Goal: Check status: Check status

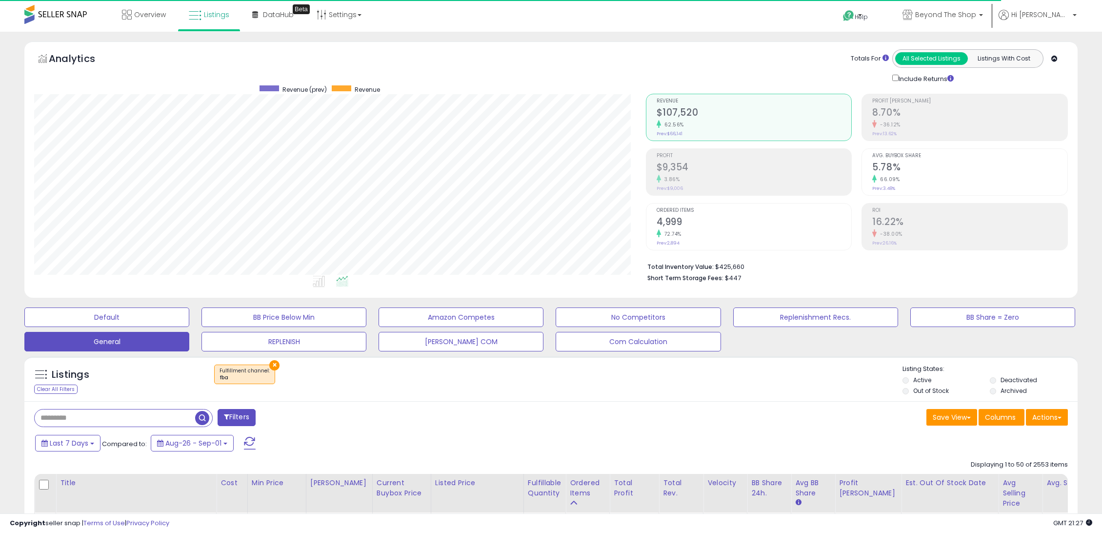
select select "**"
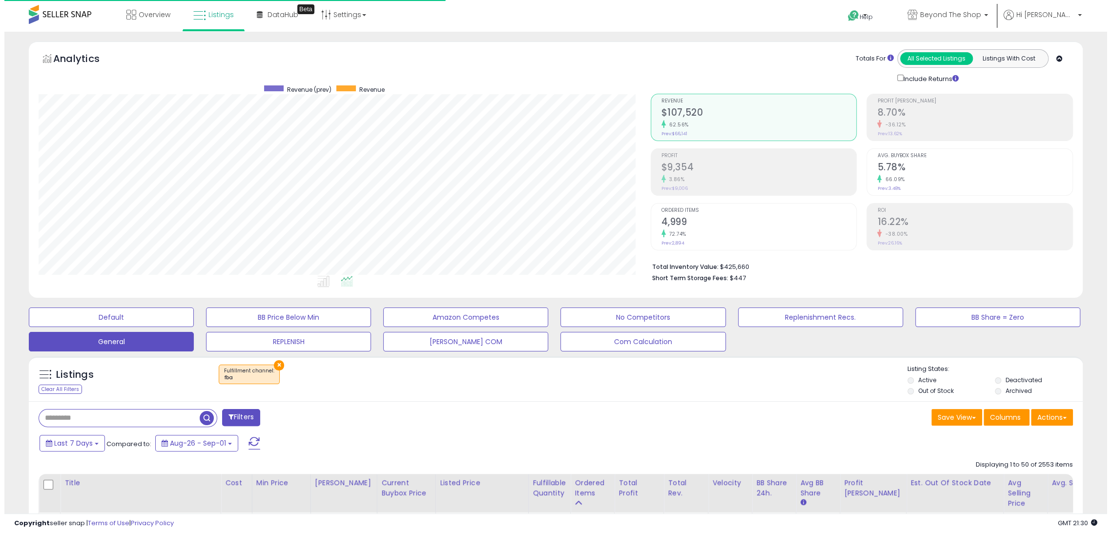
scroll to position [200, 611]
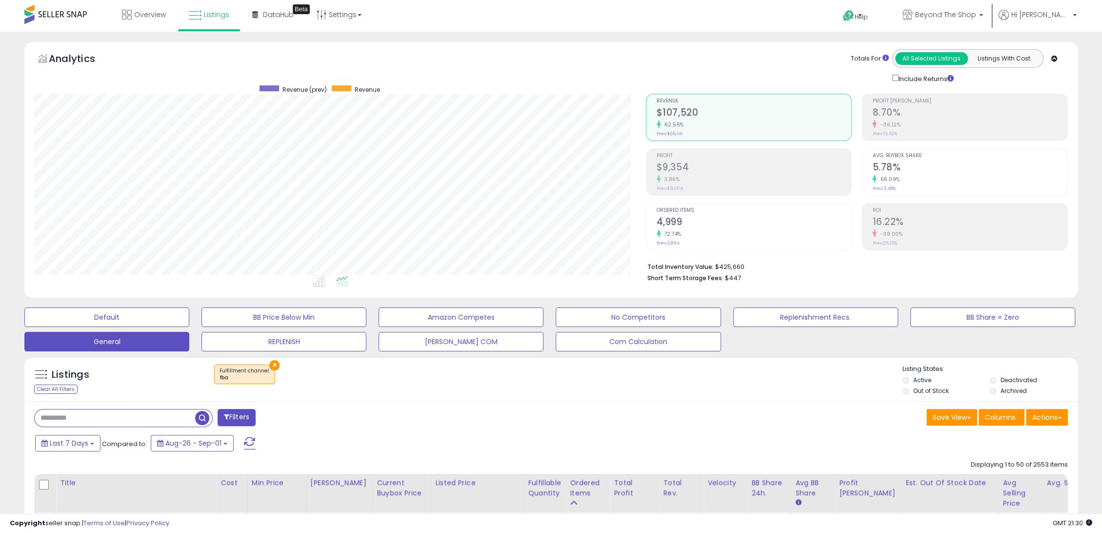
click at [696, 116] on h2 "$107,520" at bounding box center [754, 113] width 195 height 13
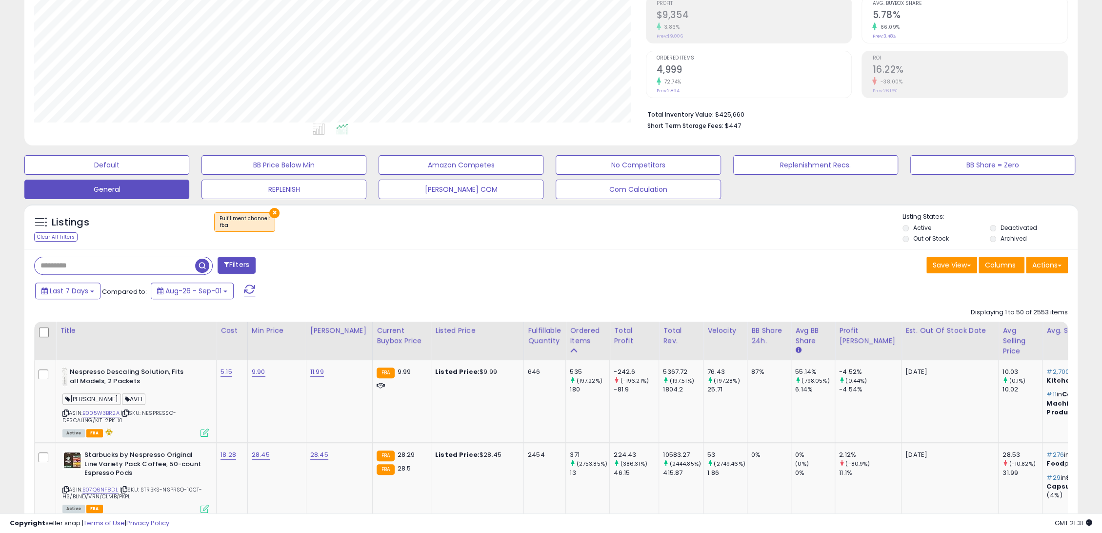
scroll to position [289, 0]
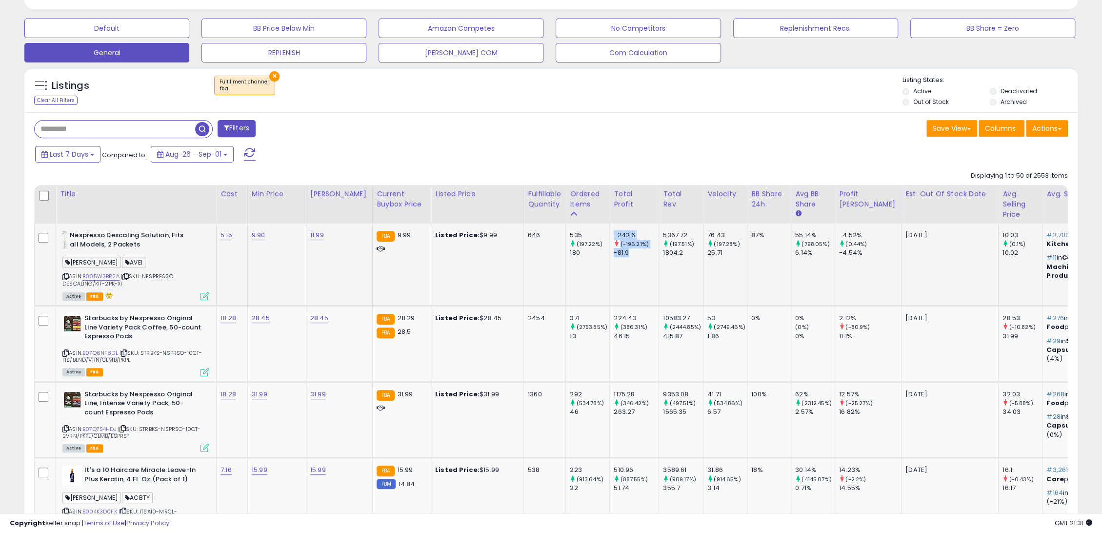
drag, startPoint x: 606, startPoint y: 234, endPoint x: 621, endPoint y: 254, distance: 25.5
click at [621, 256] on div "-242.6 (-196.21%) -81.9" at bounding box center [633, 244] width 38 height 27
click at [621, 254] on div "-81.9" at bounding box center [636, 252] width 45 height 9
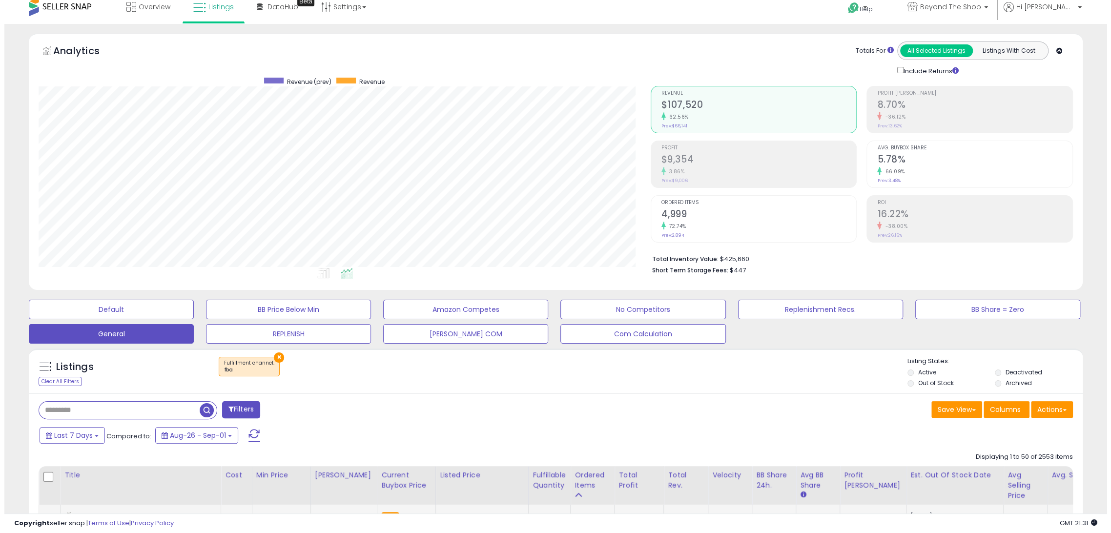
scroll to position [0, 0]
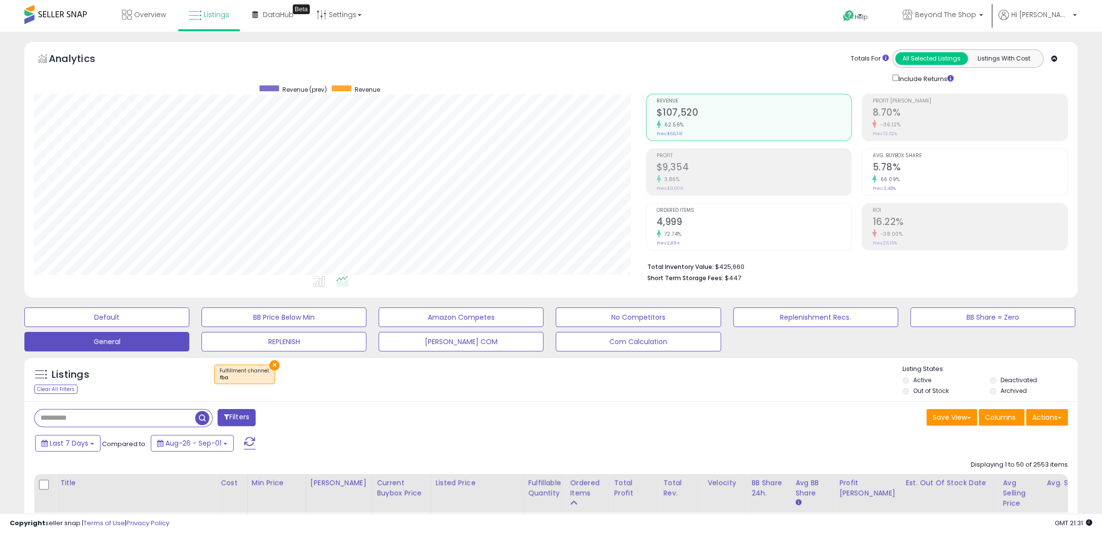
click at [689, 157] on span "Profit" at bounding box center [754, 155] width 195 height 5
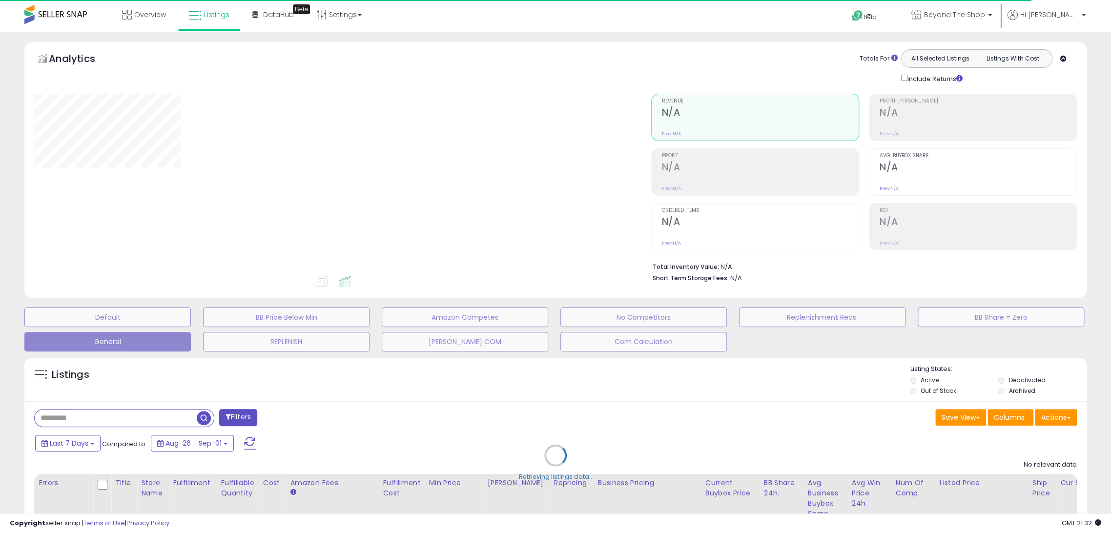
select select "**"
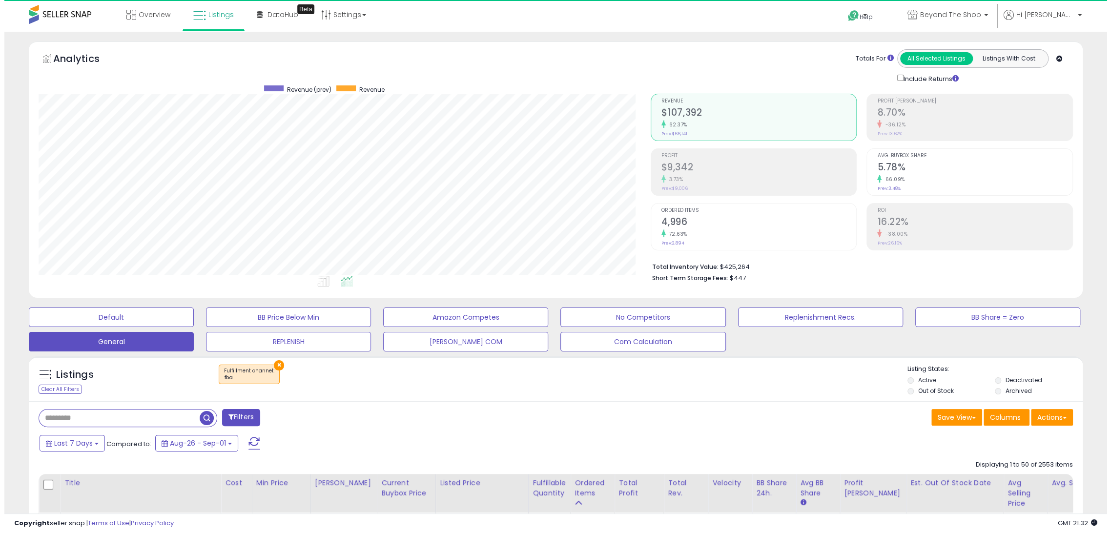
scroll to position [200, 611]
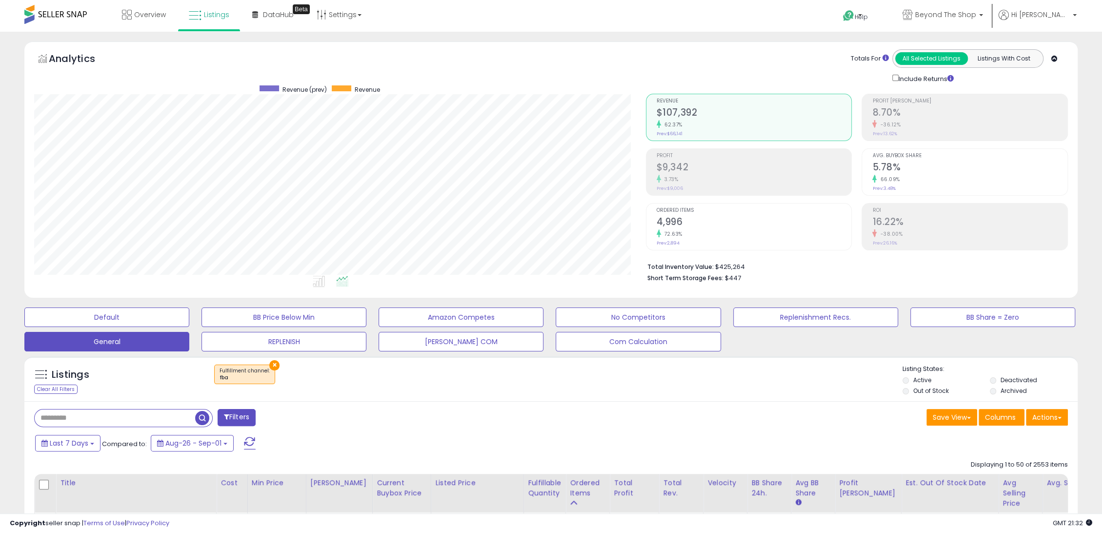
click at [647, 158] on li "Profit $9,342 3.73% Prev: $9,006" at bounding box center [749, 171] width 206 height 47
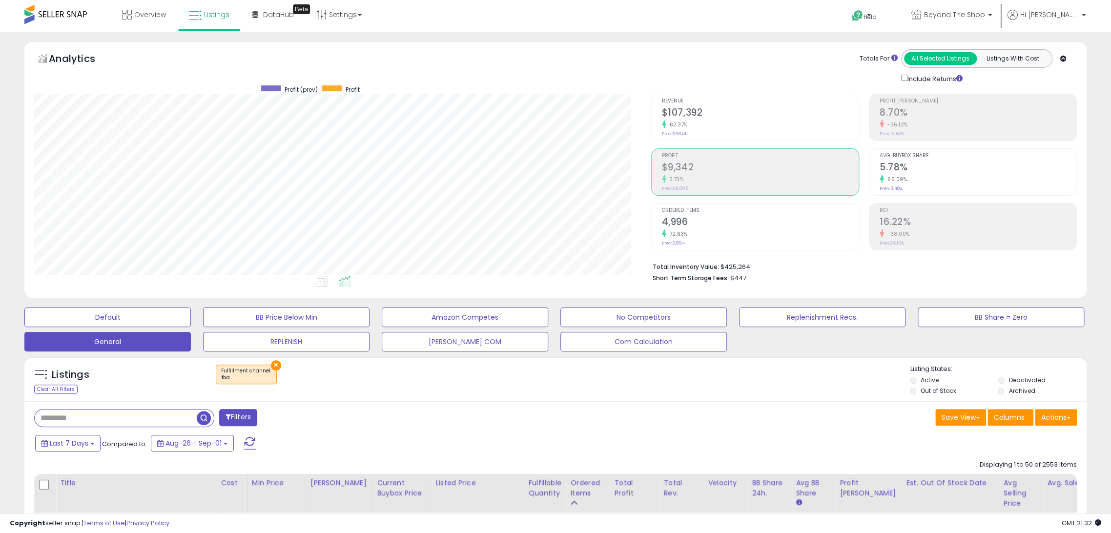
scroll to position [487804, 487392]
click at [689, 121] on div "62.37%" at bounding box center [754, 124] width 195 height 9
